Goal: Task Accomplishment & Management: Use online tool/utility

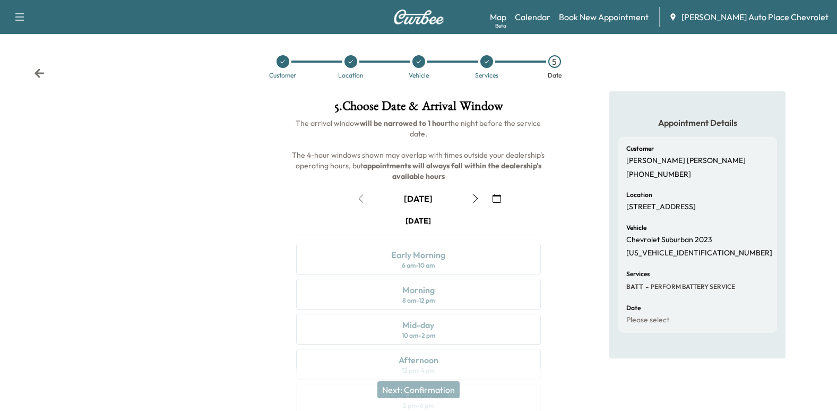
click at [39, 73] on icon at bounding box center [39, 72] width 10 height 9
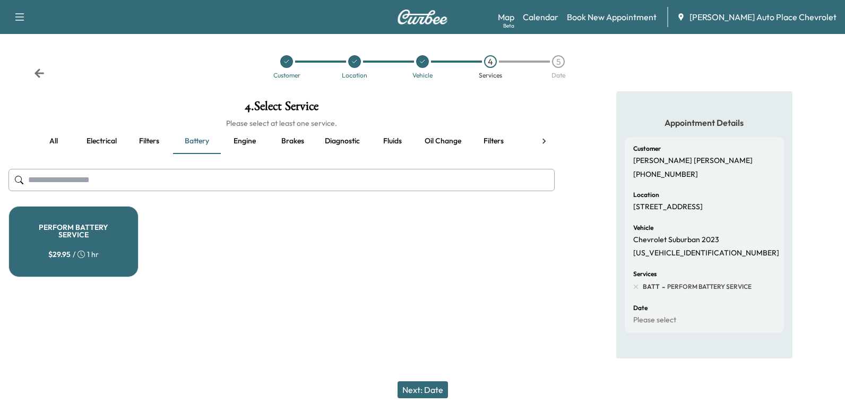
click at [39, 73] on icon at bounding box center [39, 72] width 10 height 9
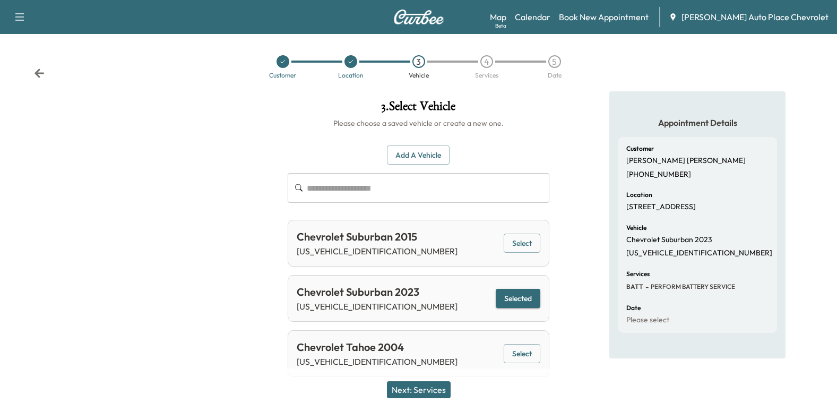
click at [39, 73] on icon at bounding box center [39, 72] width 10 height 9
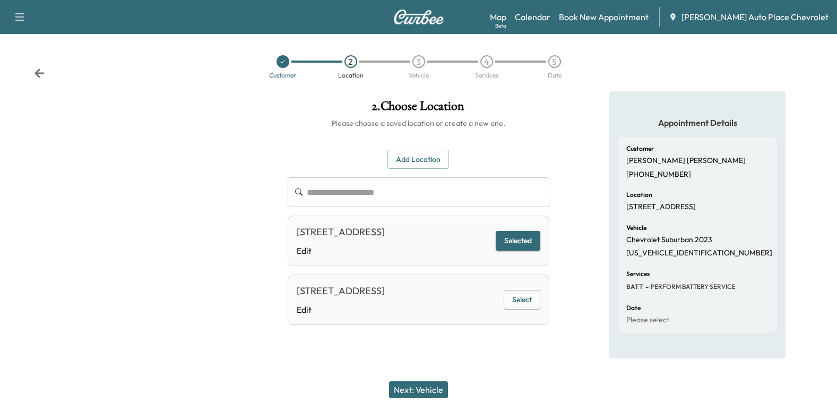
click at [39, 73] on icon at bounding box center [39, 72] width 10 height 9
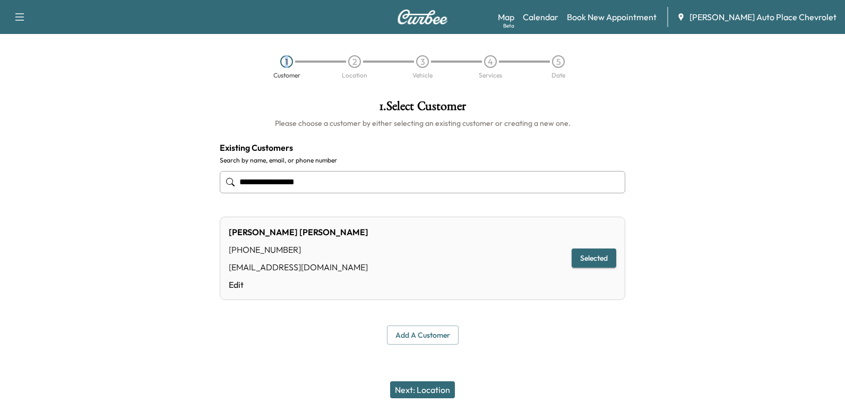
click at [39, 73] on div "1 Customer 2 Location 3 Vehicle 4 Services 5 Date" at bounding box center [422, 66] width 845 height 49
click at [656, 16] on link "Book New Appointment" at bounding box center [612, 17] width 90 height 13
click at [654, 19] on link "Book New Appointment" at bounding box center [612, 17] width 90 height 13
click at [642, 12] on link "Book New Appointment" at bounding box center [612, 17] width 90 height 13
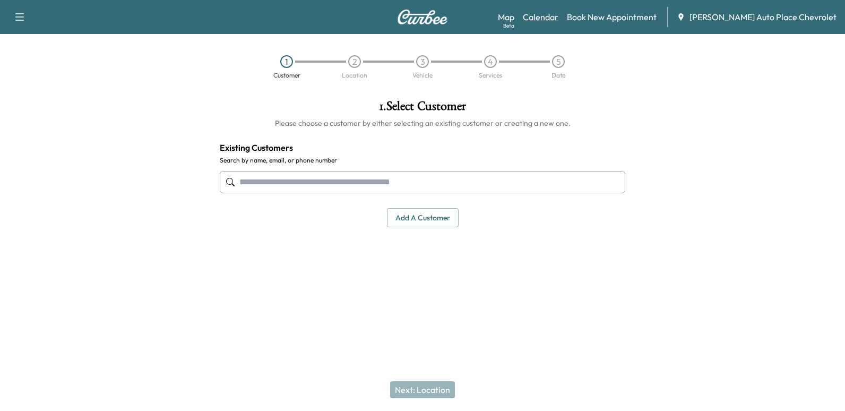
click at [558, 13] on link "Calendar" at bounding box center [541, 17] width 36 height 13
